Goal: Communication & Community: Answer question/provide support

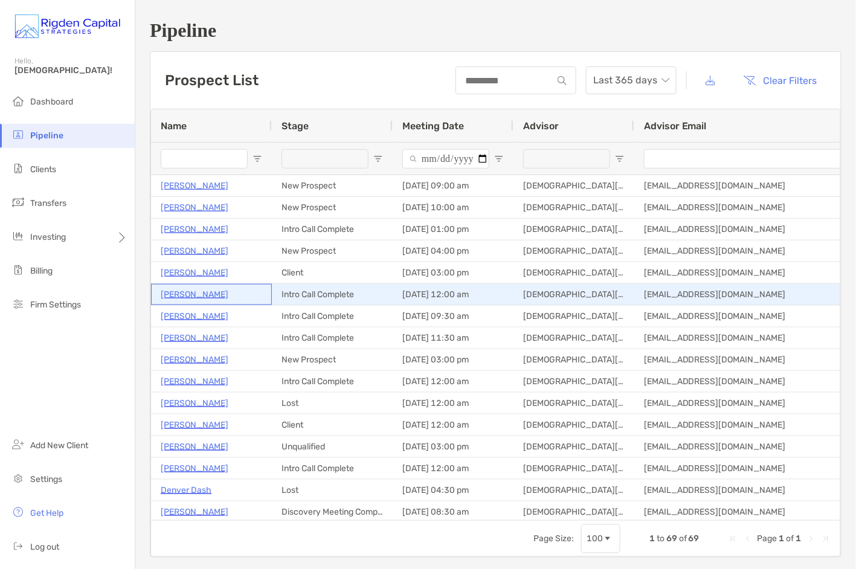
click at [197, 292] on p "[PERSON_NAME]" at bounding box center [195, 294] width 68 height 15
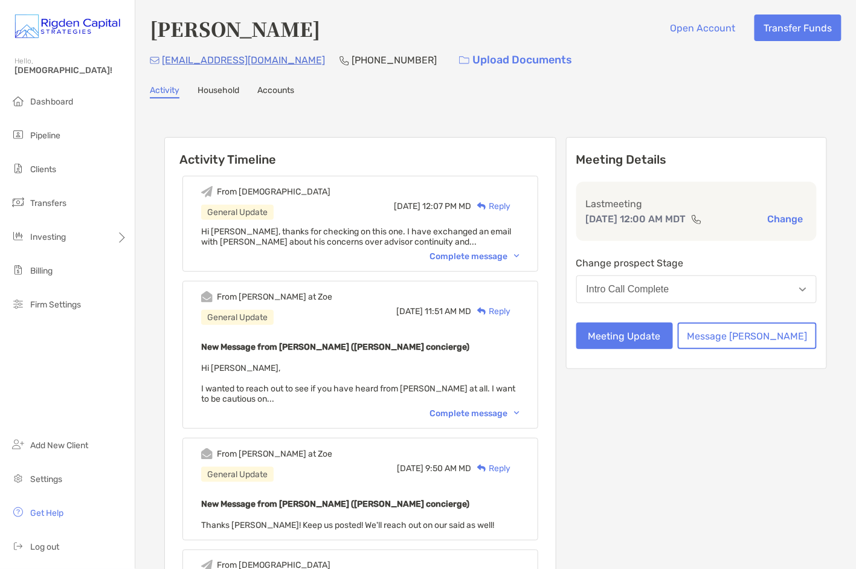
click at [510, 203] on div "Reply" at bounding box center [490, 206] width 39 height 13
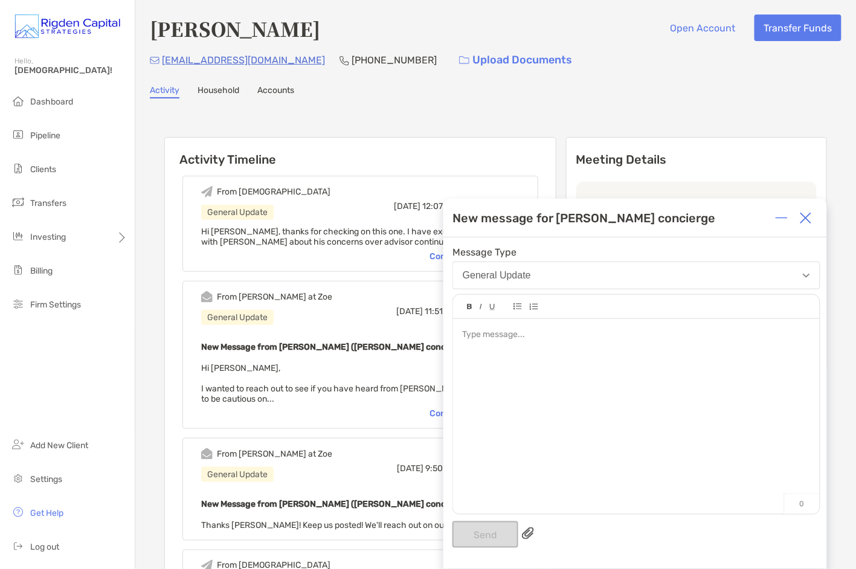
click at [533, 350] on div at bounding box center [636, 410] width 367 height 183
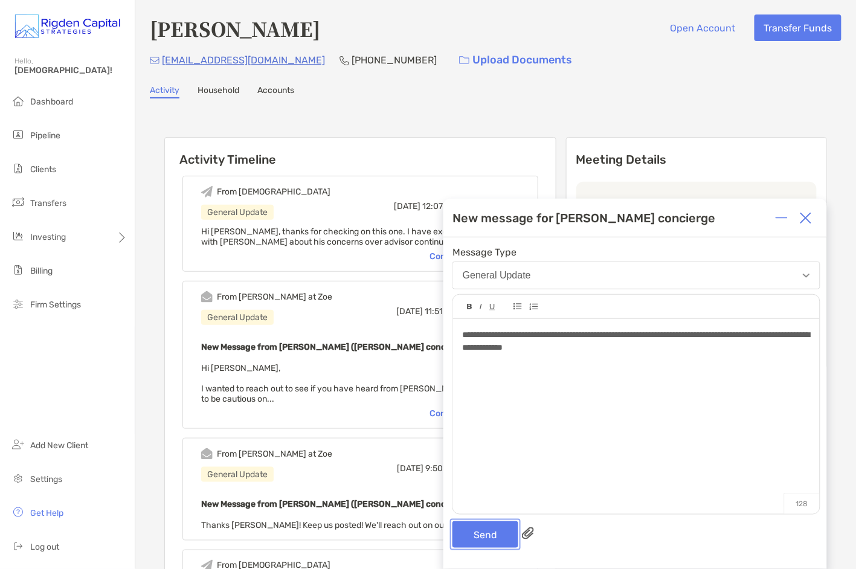
click at [495, 541] on button "Send" at bounding box center [485, 534] width 66 height 27
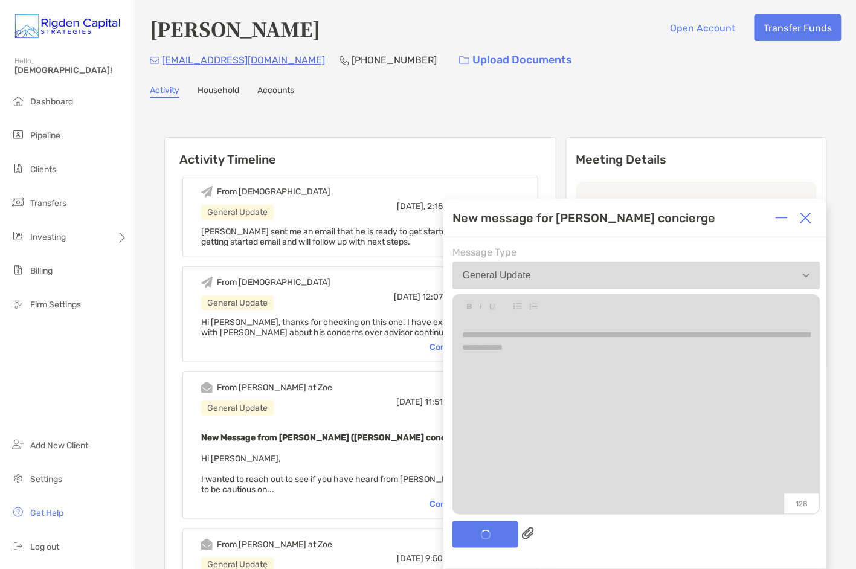
click at [807, 219] on img at bounding box center [806, 218] width 12 height 12
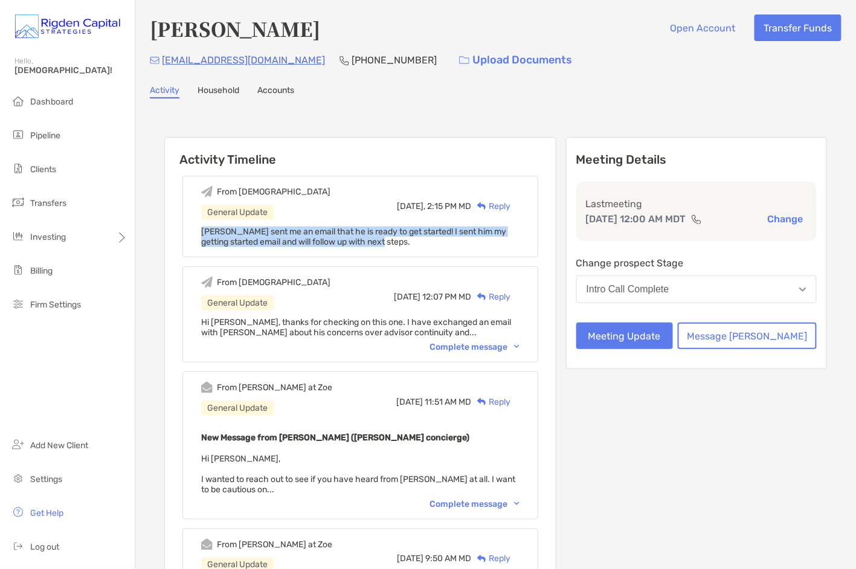
drag, startPoint x: 390, startPoint y: 242, endPoint x: 222, endPoint y: 232, distance: 168.8
click at [222, 232] on div "Sharif sent me an email that he is ready to get started! I sent him my getting …" at bounding box center [360, 236] width 318 height 21
copy span "Sharif sent me an email that he is ready to get started! I sent him my getting …"
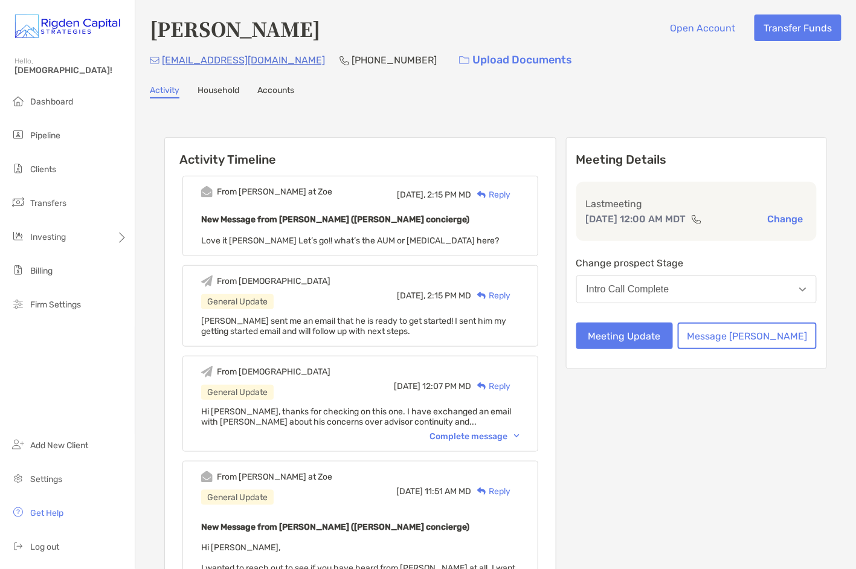
click at [510, 194] on div "Reply" at bounding box center [490, 194] width 39 height 13
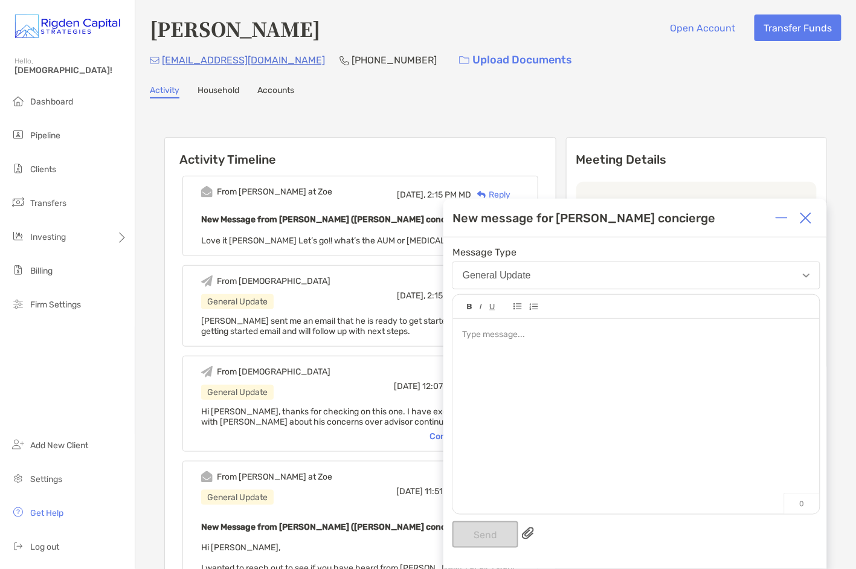
click at [522, 347] on div at bounding box center [636, 410] width 367 height 183
click at [491, 535] on button "Send" at bounding box center [485, 534] width 66 height 27
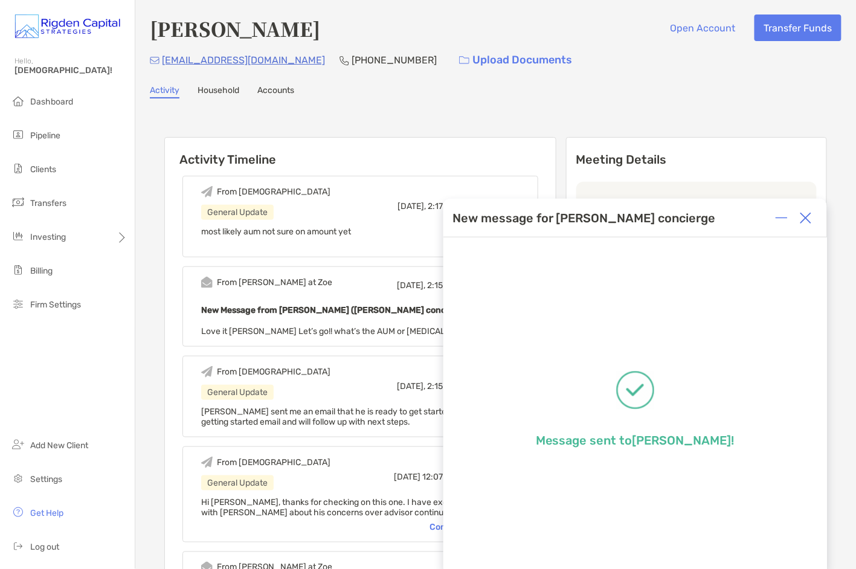
drag, startPoint x: 807, startPoint y: 220, endPoint x: 678, endPoint y: 181, distance: 135.7
click at [807, 220] on img at bounding box center [806, 218] width 12 height 12
